Goal: Download file/media

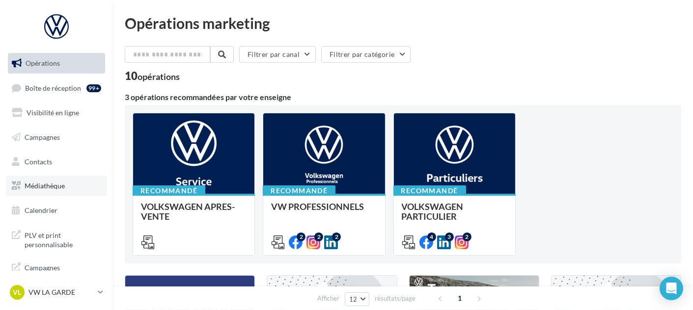
click at [67, 192] on link "Médiathèque" at bounding box center [56, 186] width 101 height 21
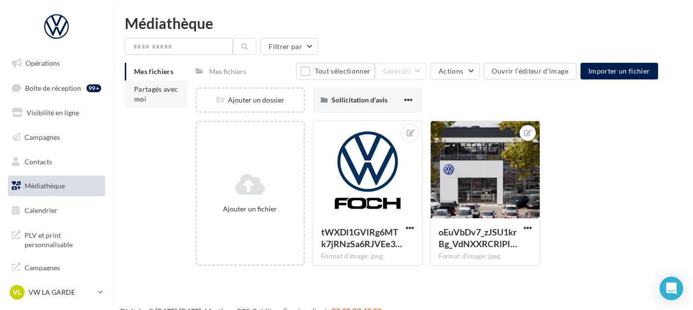
click at [162, 94] on li "Partagés avec moi" at bounding box center [156, 94] width 63 height 27
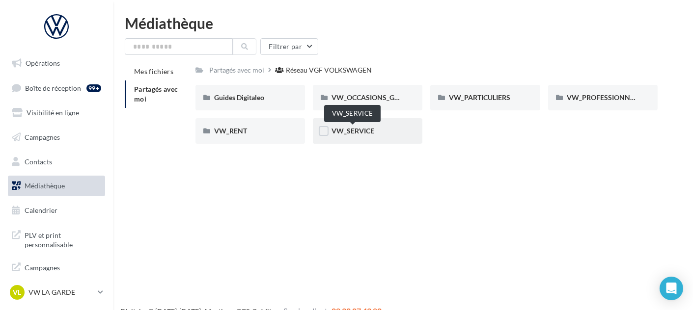
click at [344, 130] on span "VW_SERVICE" at bounding box center [352, 131] width 43 height 8
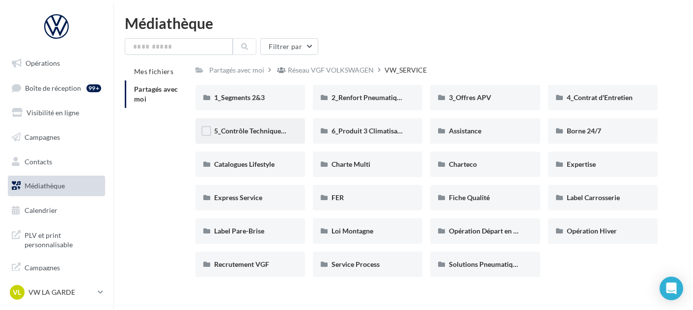
click at [268, 136] on div "5_Contrôle Technique offert" at bounding box center [250, 131] width 72 height 10
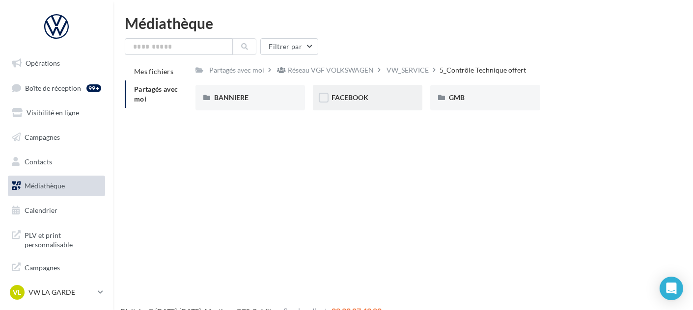
click at [378, 101] on div "FACEBOOK" at bounding box center [367, 98] width 72 height 10
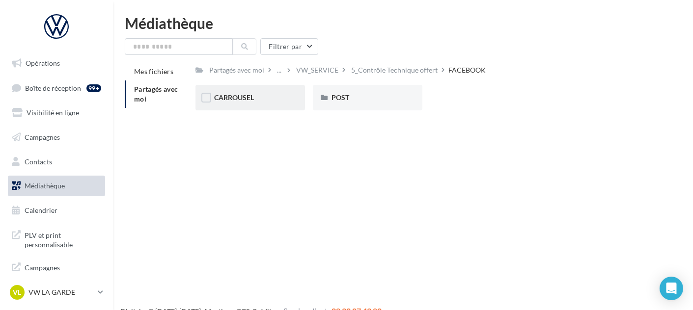
click at [260, 103] on div "CARROUSEL" at bounding box center [250, 98] width 72 height 10
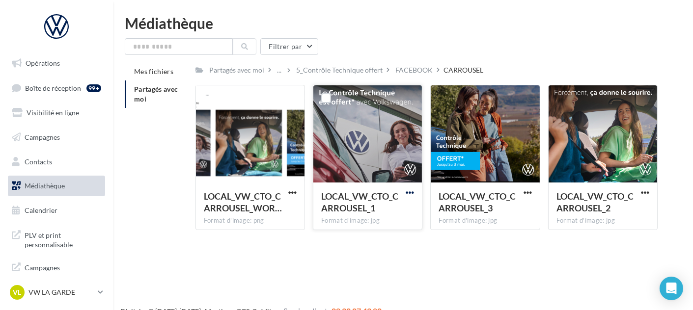
click at [413, 190] on span "button" at bounding box center [409, 192] width 8 height 8
click at [386, 206] on button "Télécharger" at bounding box center [367, 212] width 98 height 26
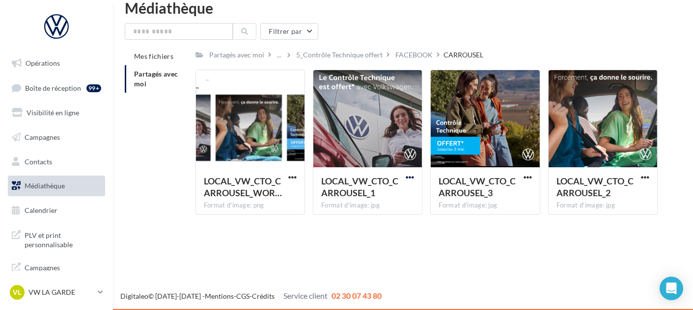
click at [406, 176] on span "button" at bounding box center [409, 177] width 8 height 8
click at [468, 246] on div "Opérations Boîte de réception 99+ Visibilité en ligne Campagnes Contacts Médiat…" at bounding box center [346, 155] width 693 height 310
click at [405, 54] on div "FACEBOOK" at bounding box center [413, 55] width 37 height 10
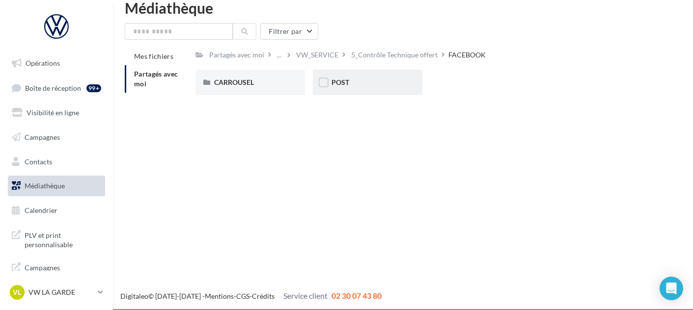
click at [358, 82] on div "POST" at bounding box center [367, 83] width 72 height 10
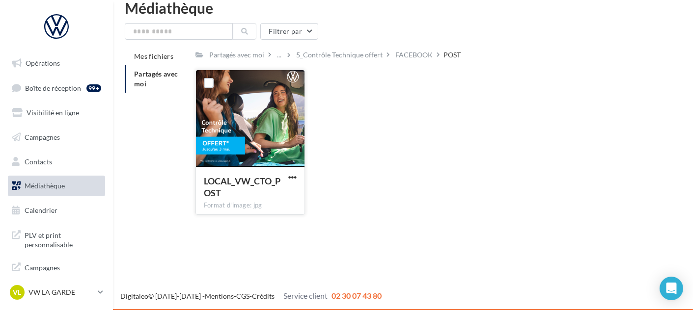
click at [292, 172] on div "LOCAL_VW_CTO_POST Format d'image: jpg" at bounding box center [250, 190] width 108 height 46
click at [292, 177] on span "button" at bounding box center [292, 177] width 8 height 8
click at [261, 198] on button "Télécharger" at bounding box center [249, 197] width 98 height 26
click at [77, 291] on p "VW LA GARDE" at bounding box center [60, 293] width 65 height 10
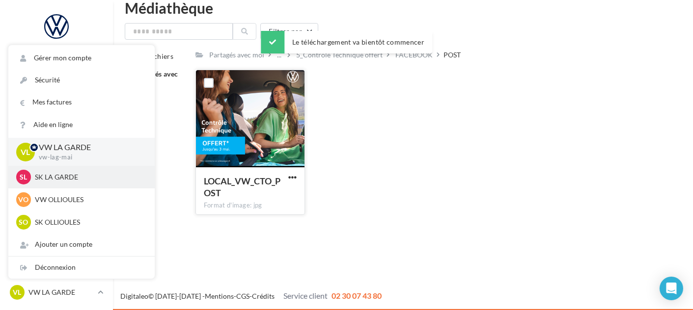
click at [102, 186] on div "SL SK LA GARDE sk-laga-mai" at bounding box center [81, 177] width 146 height 23
click at [76, 180] on p "SK LA GARDE" at bounding box center [89, 177] width 108 height 10
